Goal: Find specific page/section: Locate item on page

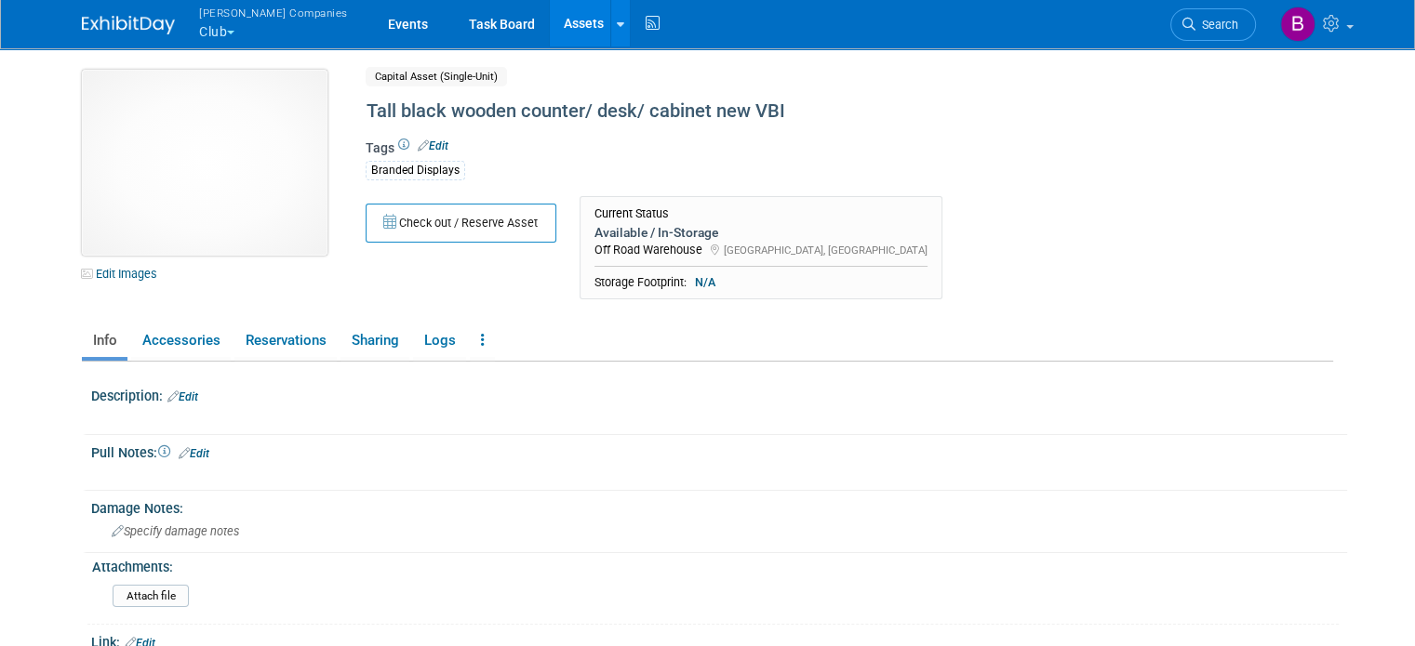
click at [222, 163] on img at bounding box center [205, 163] width 246 height 186
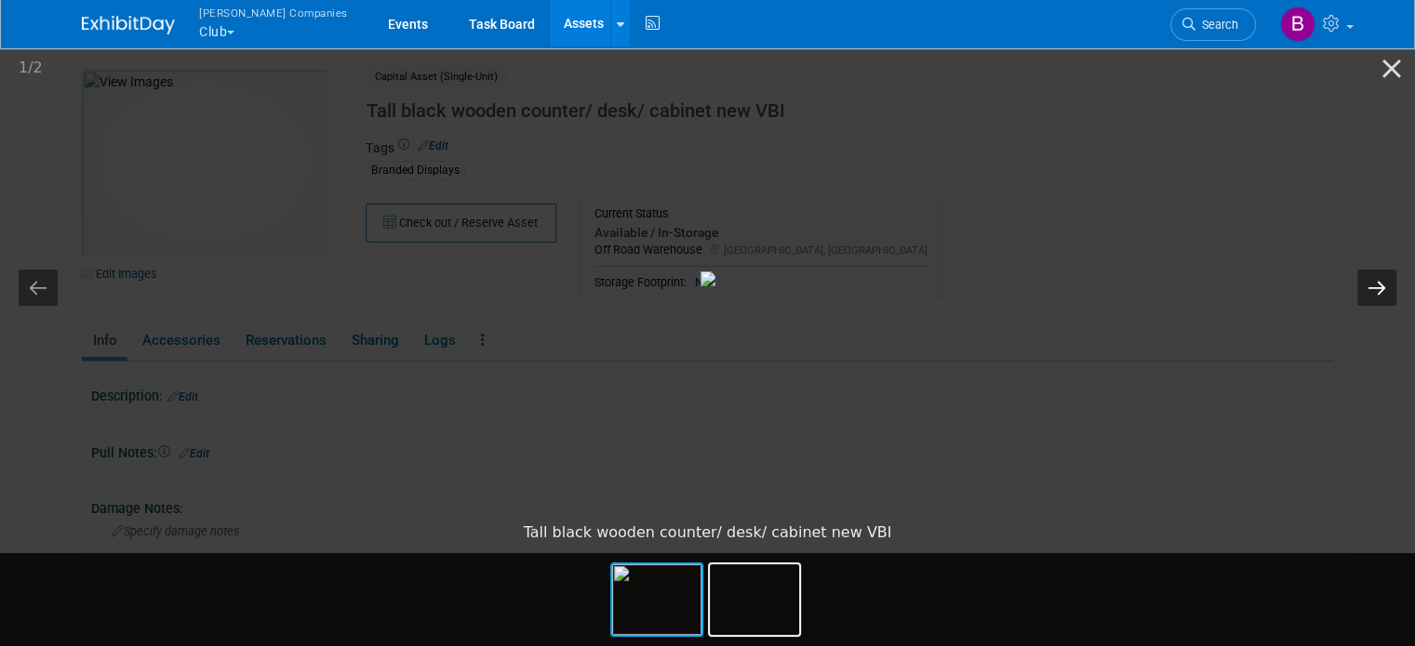
click at [1381, 285] on button "Next slide" at bounding box center [1376, 288] width 39 height 36
click at [47, 282] on button "Previous slide" at bounding box center [38, 288] width 39 height 36
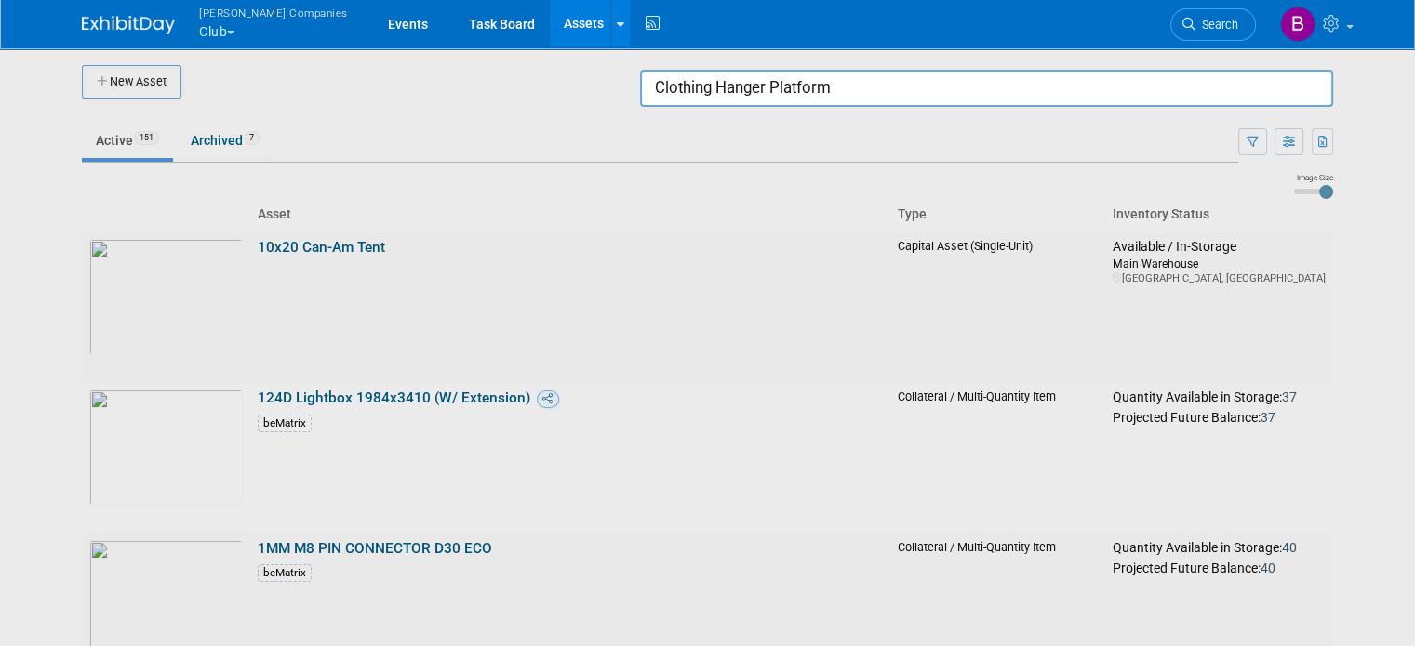
click at [708, 109] on div at bounding box center [708, 323] width 0 height 646
click at [745, 70] on input "Clothing Hanger Platform" at bounding box center [986, 88] width 693 height 37
